Goal: Navigation & Orientation: Find specific page/section

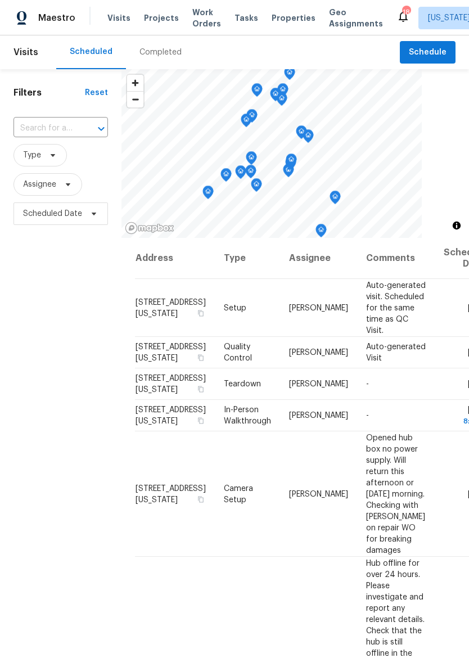
click at [274, 19] on span "Properties" at bounding box center [293, 17] width 44 height 11
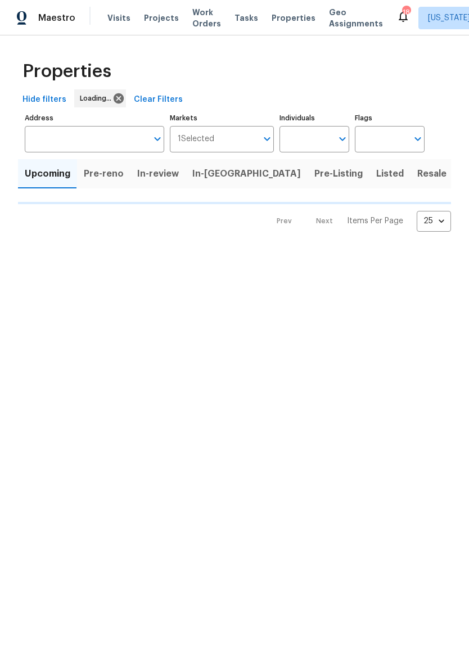
click at [35, 16] on div "Maestro" at bounding box center [37, 18] width 75 height 22
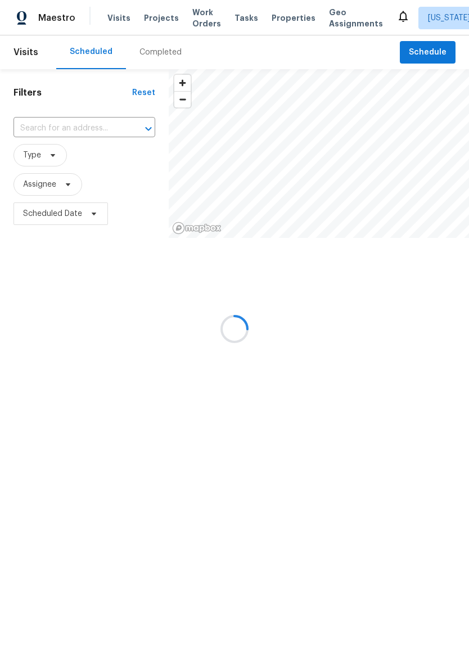
click at [334, 648] on div at bounding box center [234, 329] width 469 height 658
click at [284, 10] on div at bounding box center [234, 329] width 469 height 658
click at [280, 21] on div at bounding box center [234, 329] width 469 height 658
click at [292, 17] on div at bounding box center [234, 329] width 469 height 658
click at [288, 15] on div at bounding box center [234, 329] width 469 height 658
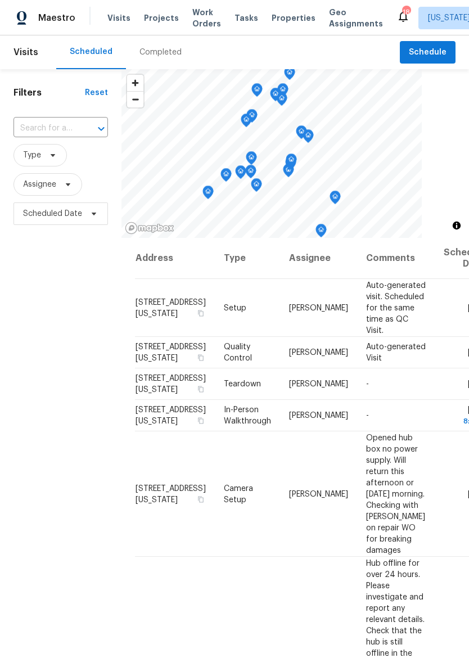
click at [278, 17] on span "Properties" at bounding box center [293, 17] width 44 height 11
